Goal: Information Seeking & Learning: Compare options

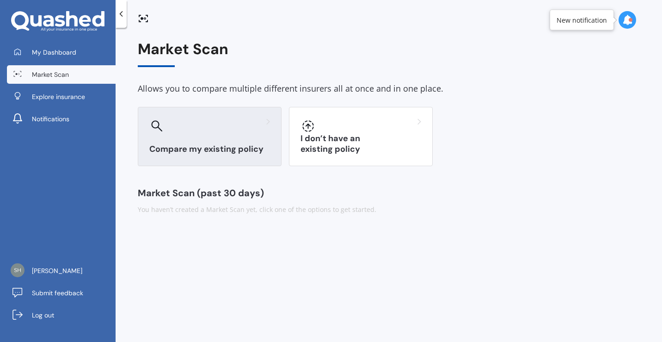
click at [236, 126] on div at bounding box center [209, 125] width 121 height 15
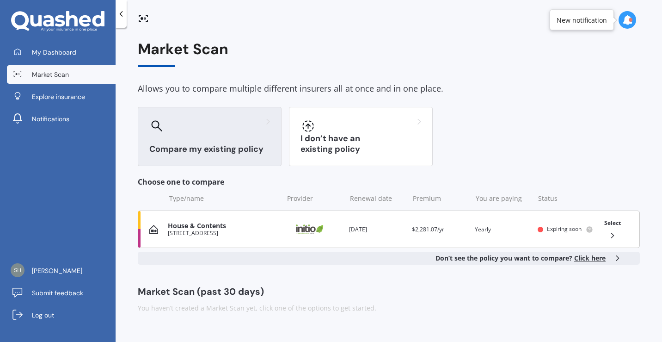
click at [614, 219] on span "Select" at bounding box center [612, 223] width 17 height 8
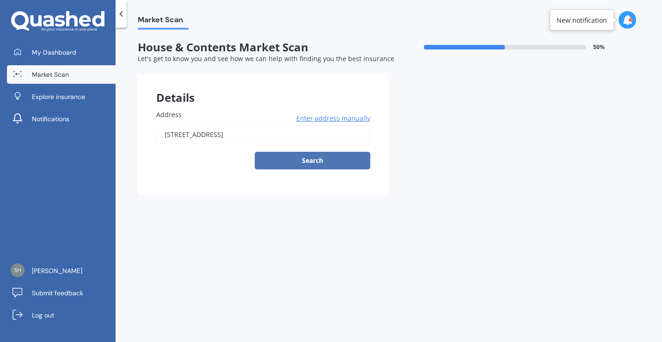
click at [324, 153] on button "Search" at bounding box center [313, 161] width 116 height 18
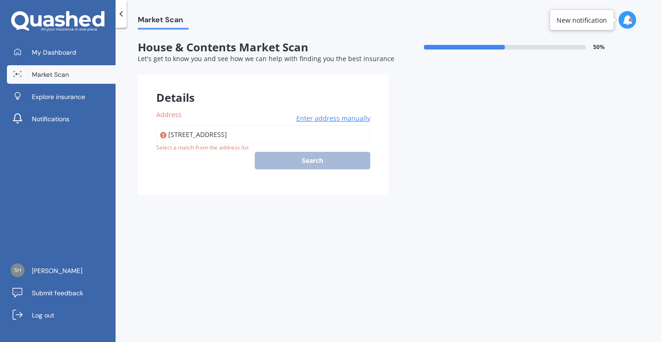
type input "[STREET_ADDRESS]"
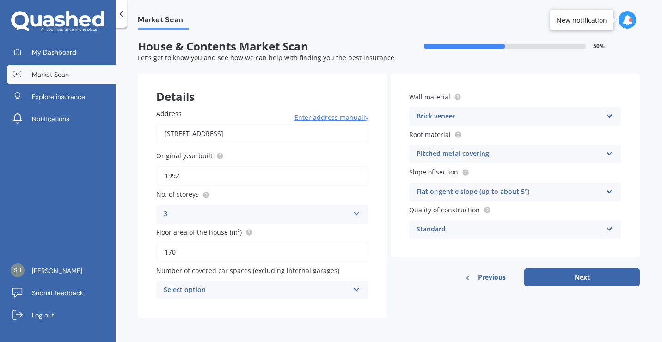
scroll to position [1, 0]
click at [554, 276] on button "Next" at bounding box center [582, 277] width 116 height 18
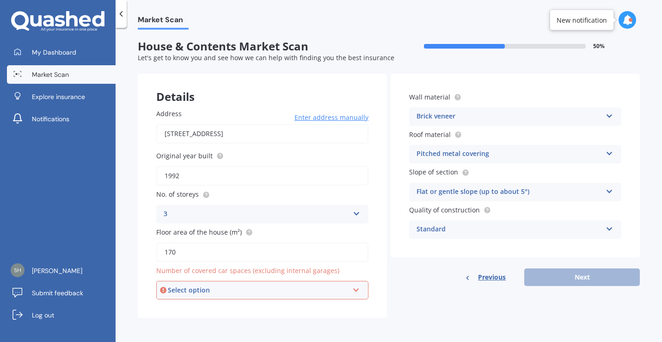
click at [340, 288] on div "Select option" at bounding box center [258, 290] width 181 height 10
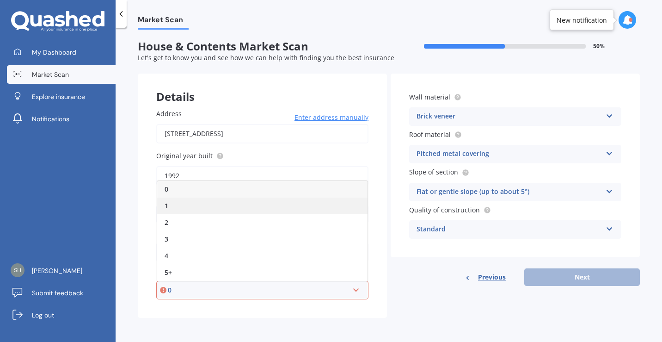
click at [281, 199] on div "1" at bounding box center [262, 205] width 210 height 17
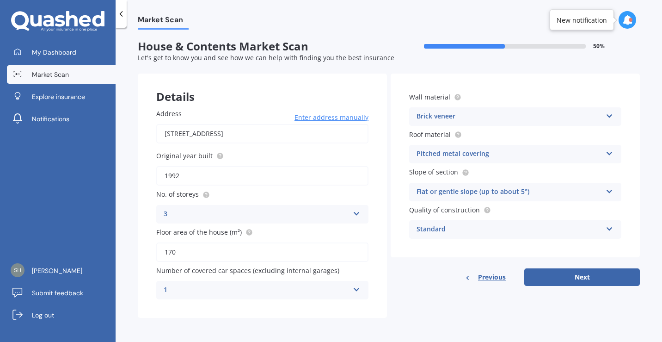
scroll to position [2, 0]
click at [337, 289] on div "1" at bounding box center [256, 289] width 185 height 11
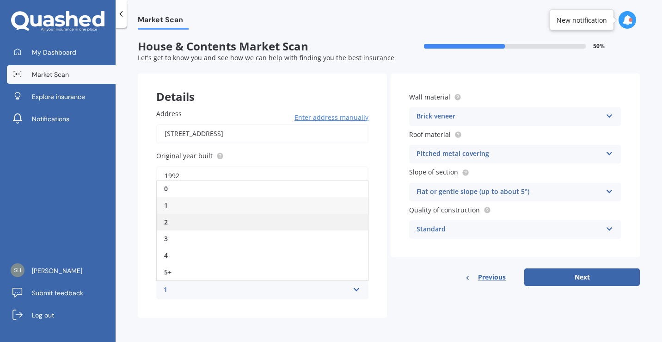
click at [305, 224] on div "2" at bounding box center [262, 222] width 211 height 17
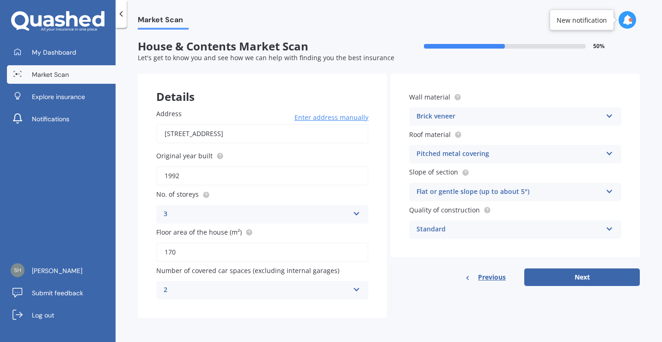
click at [353, 288] on icon at bounding box center [357, 287] width 8 height 6
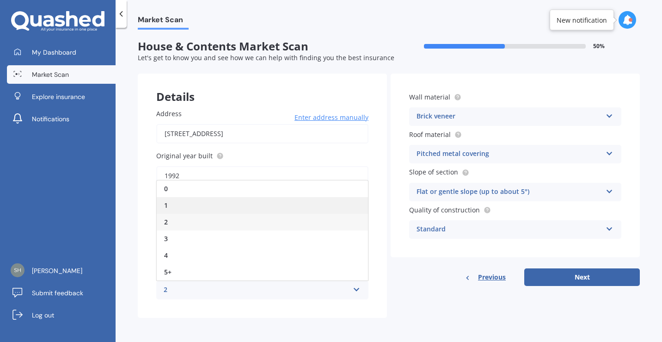
click at [319, 208] on div "1" at bounding box center [262, 205] width 211 height 17
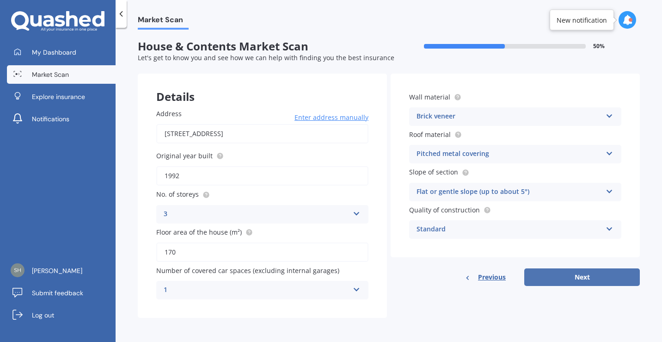
click at [566, 274] on button "Next" at bounding box center [582, 277] width 116 height 18
select select "28"
select select "04"
select select "1975"
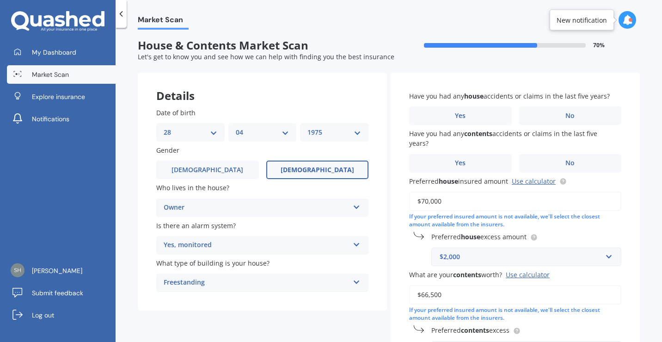
scroll to position [0, 0]
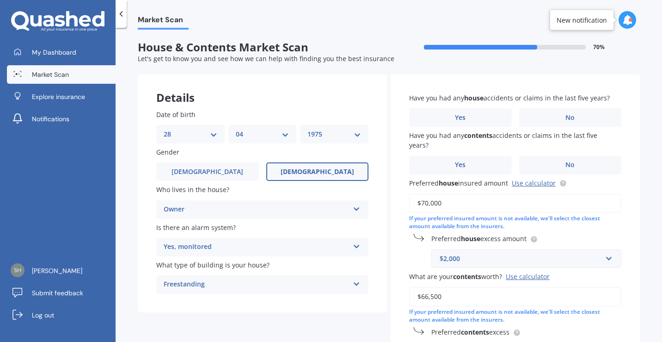
click at [353, 210] on icon at bounding box center [357, 207] width 8 height 6
click at [354, 248] on icon at bounding box center [357, 244] width 8 height 6
click at [278, 268] on div "Yes, monitored" at bounding box center [262, 265] width 211 height 17
click at [573, 117] on label "No" at bounding box center [570, 117] width 103 height 18
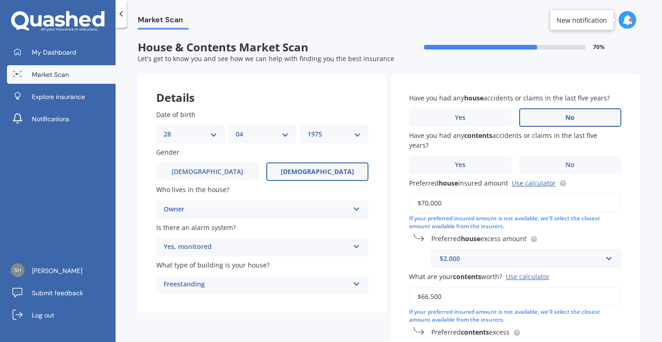
click at [0, 0] on input "No" at bounding box center [0, 0] width 0 height 0
click at [574, 161] on label "No" at bounding box center [570, 165] width 103 height 18
click at [0, 0] on input "No" at bounding box center [0, 0] width 0 height 0
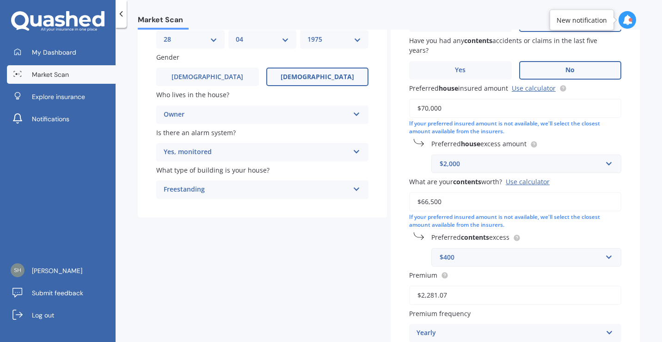
scroll to position [95, 0]
click at [518, 165] on div "$2,000" at bounding box center [521, 163] width 162 height 10
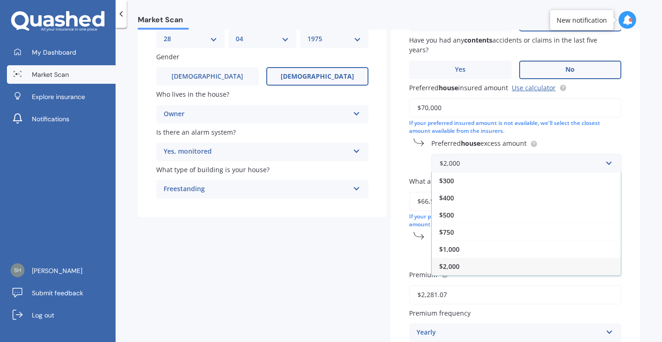
click at [564, 137] on div "Have you had any house accidents or claims in the last five years? Yes No Have …" at bounding box center [515, 188] width 249 height 419
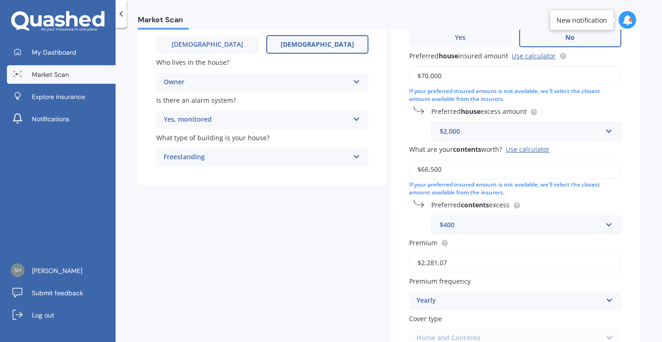
scroll to position [127, 0]
click at [564, 167] on input "$66,500" at bounding box center [515, 169] width 212 height 19
click at [562, 167] on input "$66,500" at bounding box center [515, 169] width 212 height 19
click at [426, 171] on input "$66,500" at bounding box center [515, 169] width 212 height 19
type input "$60,000"
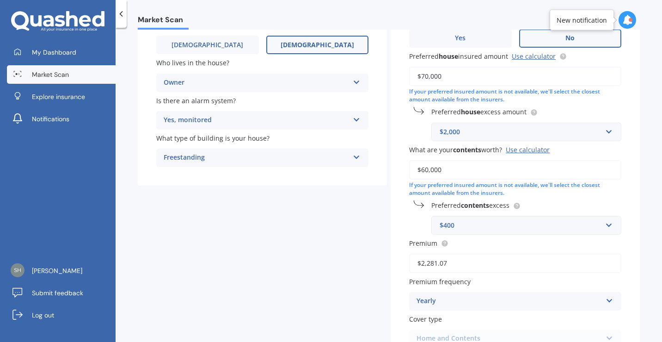
click at [474, 190] on div "If your preferred insured amount is not available, we'll select the closest amo…" at bounding box center [515, 189] width 212 height 16
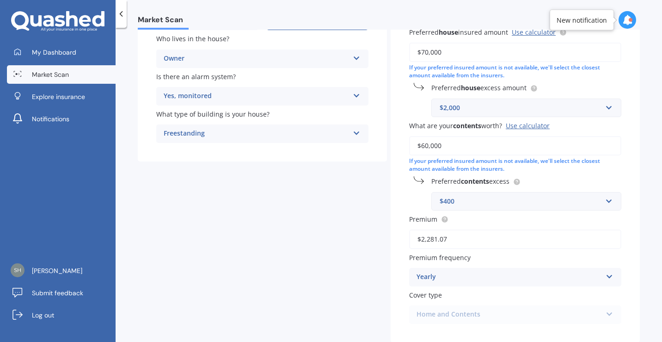
click at [499, 203] on div "$400" at bounding box center [521, 201] width 162 height 10
click at [475, 250] on div "$400" at bounding box center [526, 252] width 189 height 17
click at [480, 243] on input "$2,281.07" at bounding box center [515, 238] width 212 height 19
click at [496, 219] on label "Premium" at bounding box center [513, 219] width 208 height 10
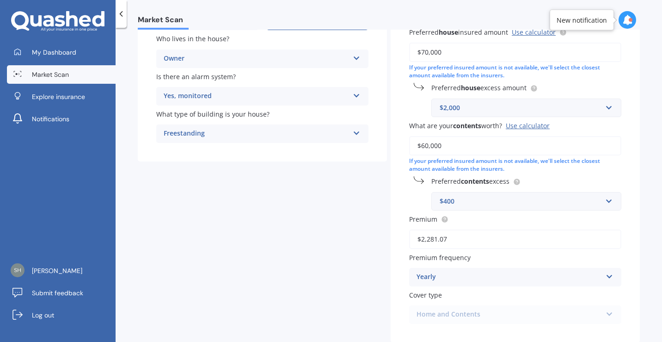
click at [496, 229] on input "$2,281.07" at bounding box center [515, 238] width 212 height 19
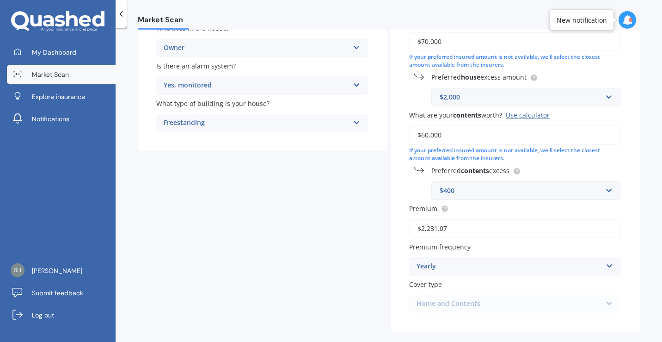
scroll to position [163, 0]
click at [512, 249] on label "Premium frequency" at bounding box center [513, 245] width 208 height 10
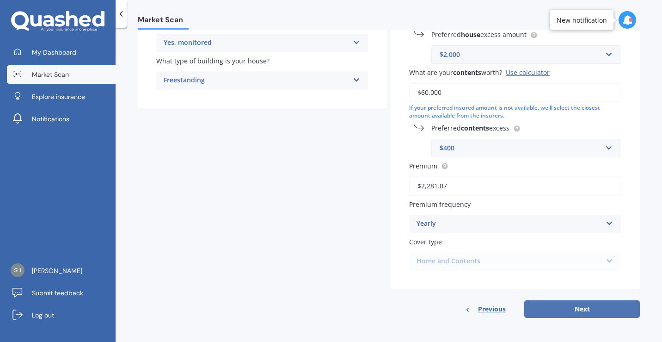
click at [569, 312] on button "Next" at bounding box center [582, 309] width 116 height 18
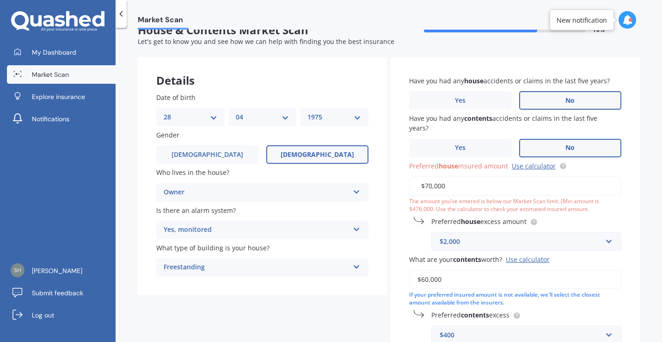
click at [524, 191] on input "$70,000" at bounding box center [515, 185] width 212 height 19
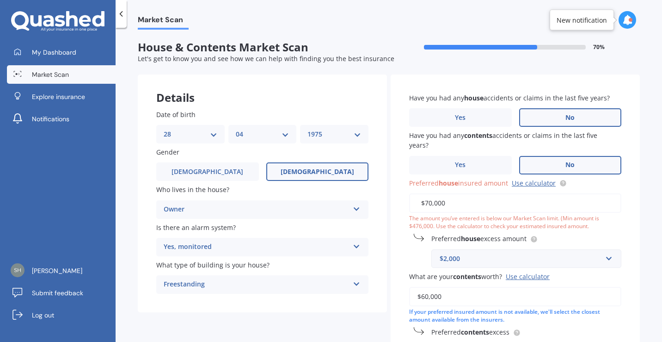
click at [423, 204] on input "$70,000" at bounding box center [515, 202] width 212 height 19
click at [429, 203] on input "$70,000" at bounding box center [515, 202] width 212 height 19
type input "$700,000"
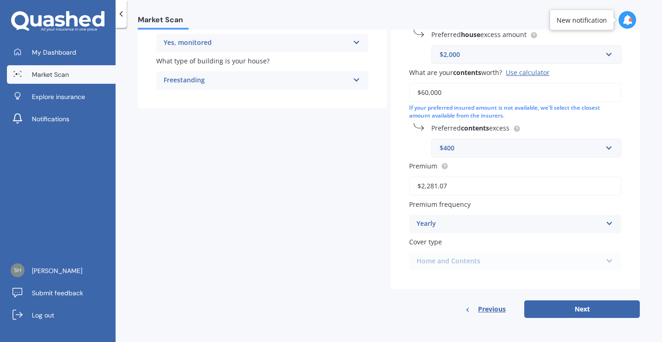
scroll to position [206, 0]
click at [544, 310] on button "Next" at bounding box center [582, 309] width 116 height 18
select select "28"
select select "04"
select select "1975"
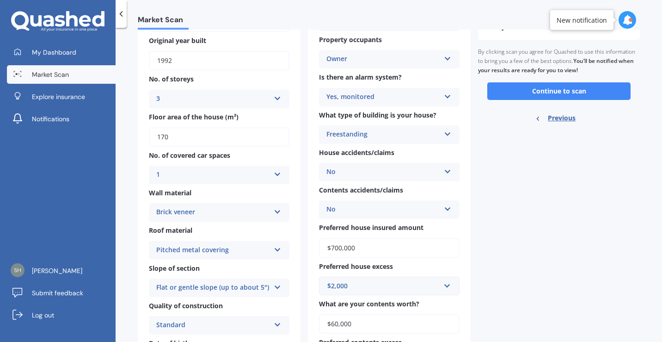
scroll to position [81, 0]
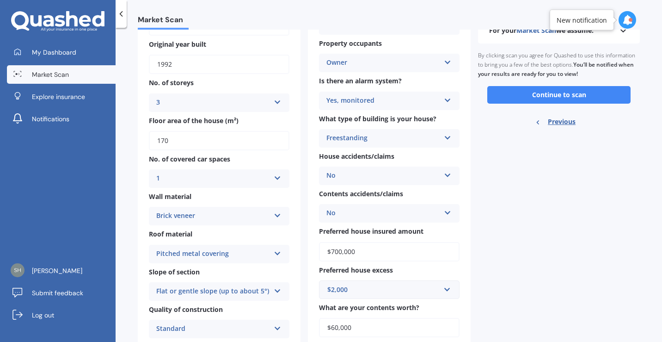
click at [269, 215] on div "Brick veneer Artificial weatherboard/plank cladding Blockwork Brick veneer Doub…" at bounding box center [219, 216] width 141 height 18
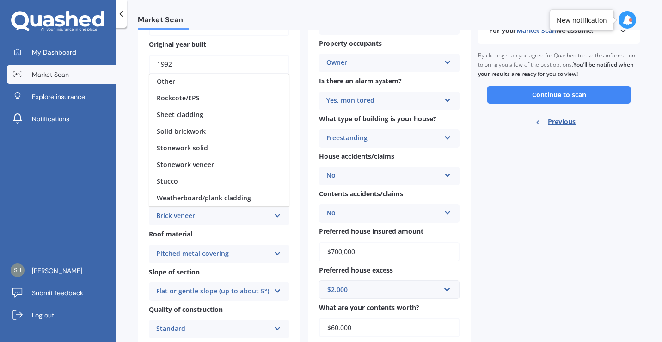
scroll to position [91, 0]
click at [238, 200] on span "Weatherboard/plank cladding" at bounding box center [204, 197] width 94 height 9
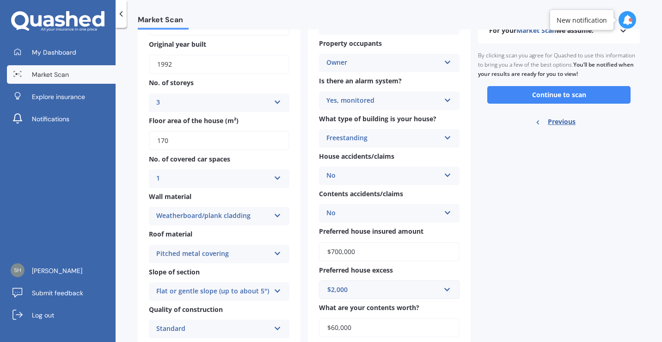
click at [284, 215] on div "Weatherboard/plank cladding Artificial weatherboard/plank cladding Blockwork Br…" at bounding box center [219, 216] width 141 height 18
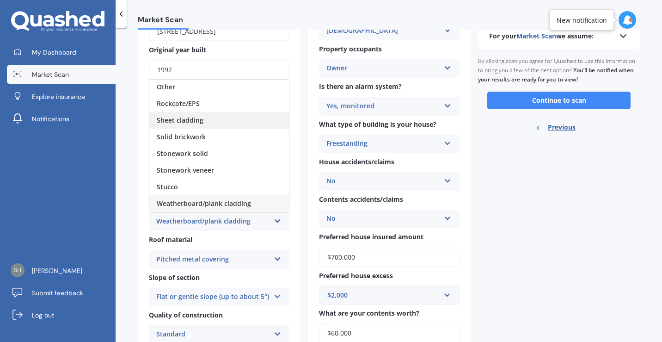
click at [219, 120] on div "Sheet cladding" at bounding box center [219, 120] width 140 height 17
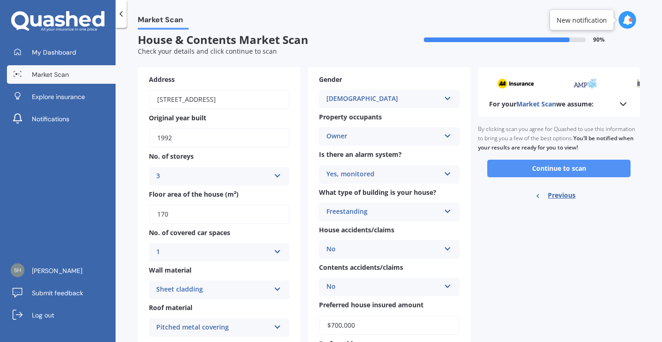
scroll to position [0, 0]
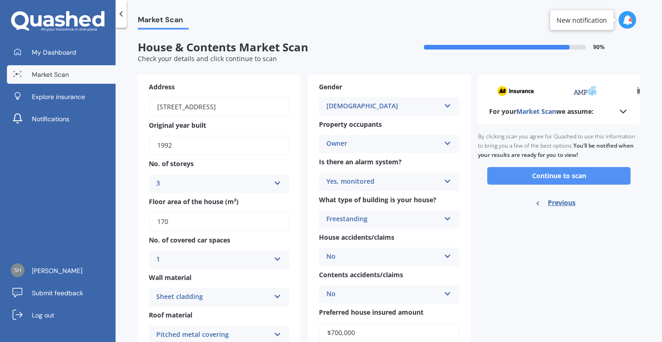
click at [552, 171] on button "Continue to scan" at bounding box center [558, 176] width 143 height 18
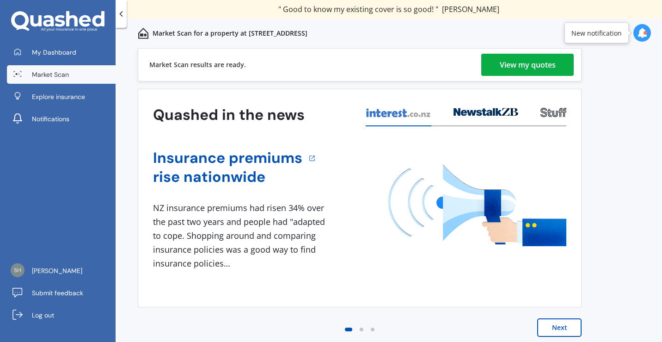
click at [518, 63] on div "View my quotes" at bounding box center [528, 65] width 56 height 22
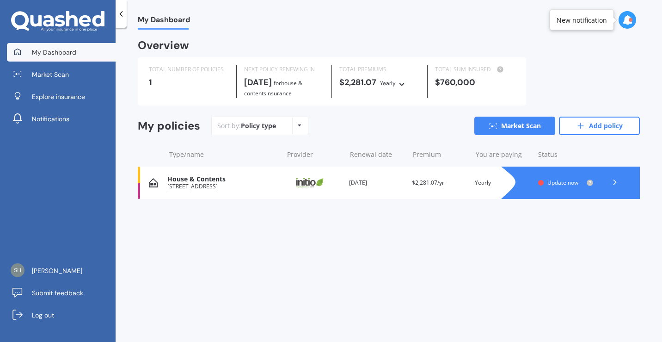
click at [612, 181] on icon at bounding box center [614, 181] width 9 height 9
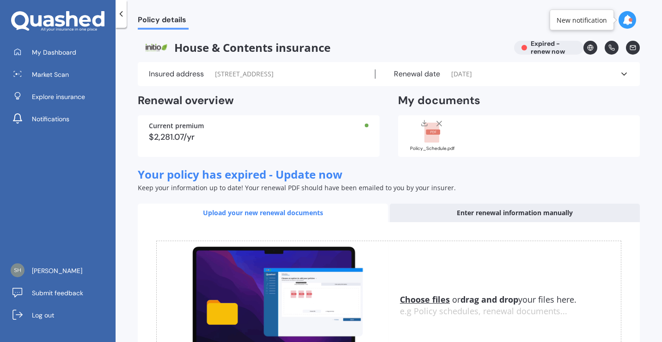
click at [612, 75] on div "Renewal date 26/08/2025" at bounding box center [497, 73] width 245 height 9
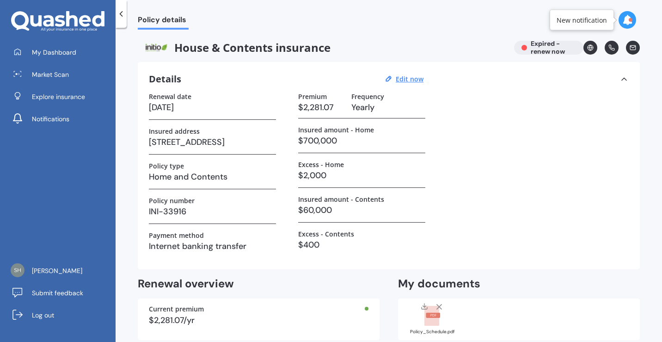
click at [541, 49] on div "House & Contents insurance Expired - renew now" at bounding box center [389, 48] width 502 height 14
click at [532, 45] on div "House & Contents insurance Expired - renew now" at bounding box center [389, 48] width 502 height 14
click at [465, 95] on div "Renewal date 26/08/2025 Insured address 372A Papamoa Beach Road, Papamoa Beach,…" at bounding box center [389, 174] width 480 height 165
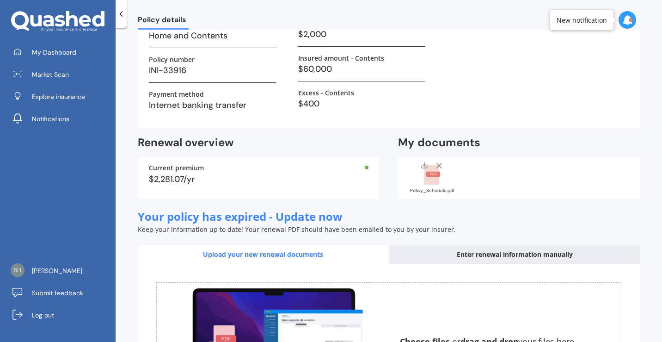
scroll to position [146, 0]
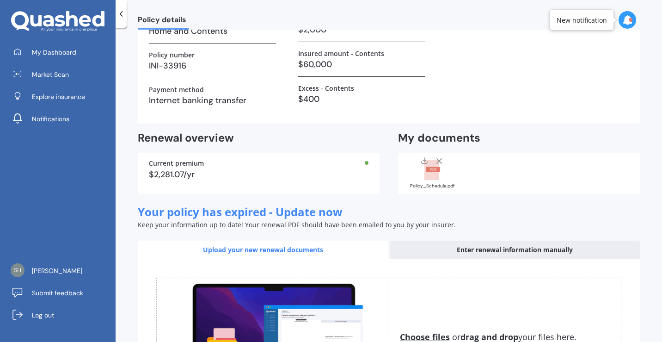
click at [428, 165] on rect at bounding box center [431, 170] width 15 height 20
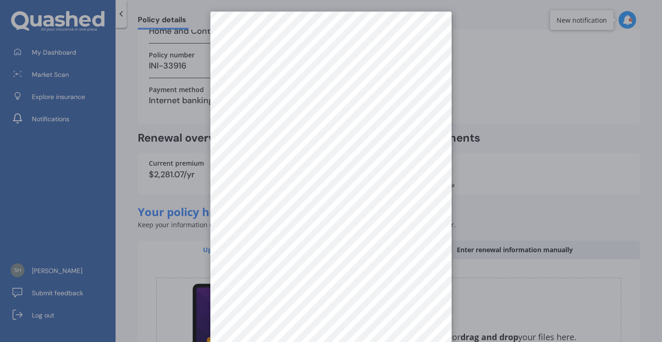
scroll to position [0, 0]
click at [244, 2] on div at bounding box center [331, 171] width 662 height 342
